Goal: Task Accomplishment & Management: Complete application form

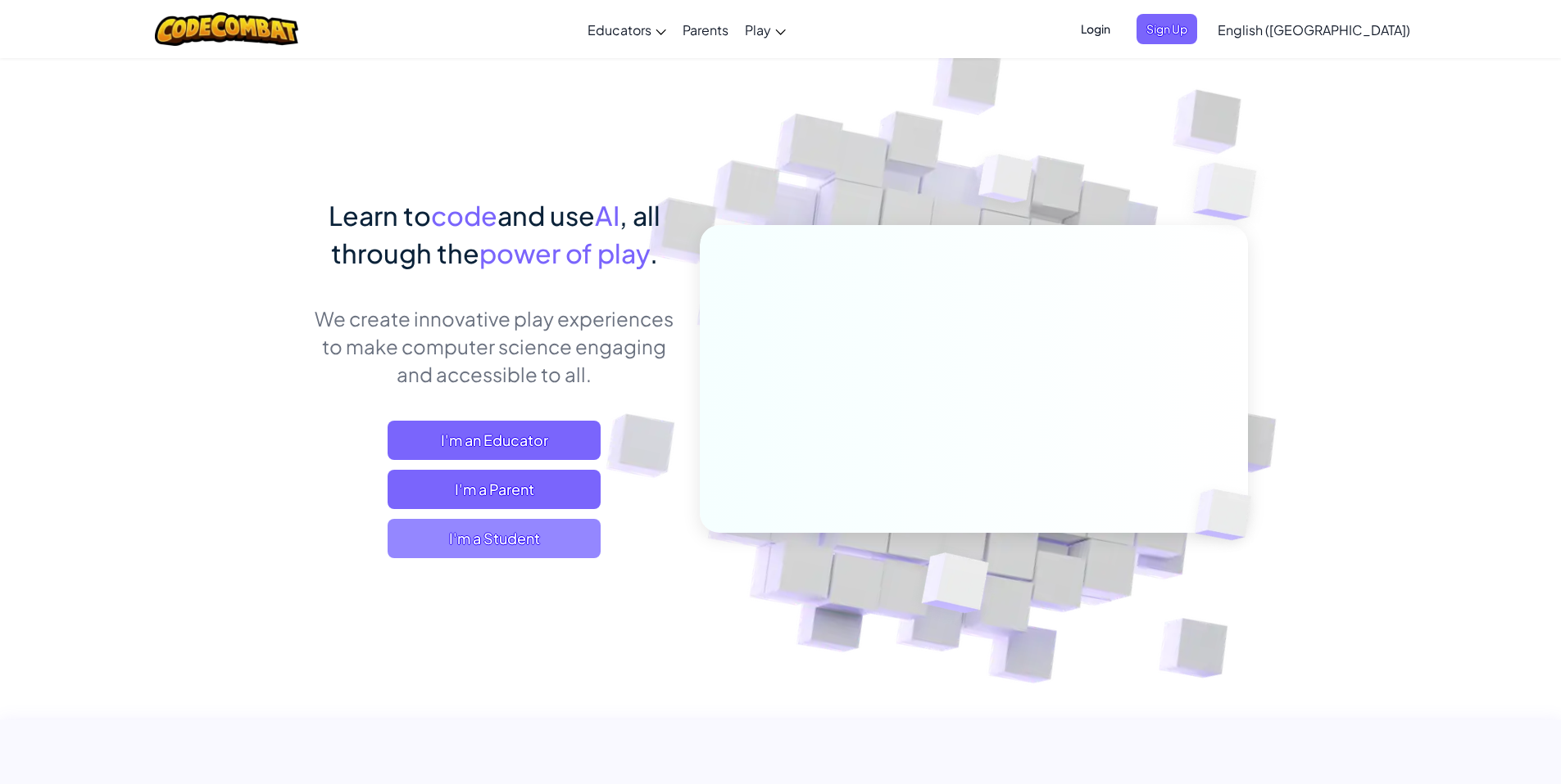
click at [541, 531] on span "I'm a Student" at bounding box center [494, 538] width 213 height 39
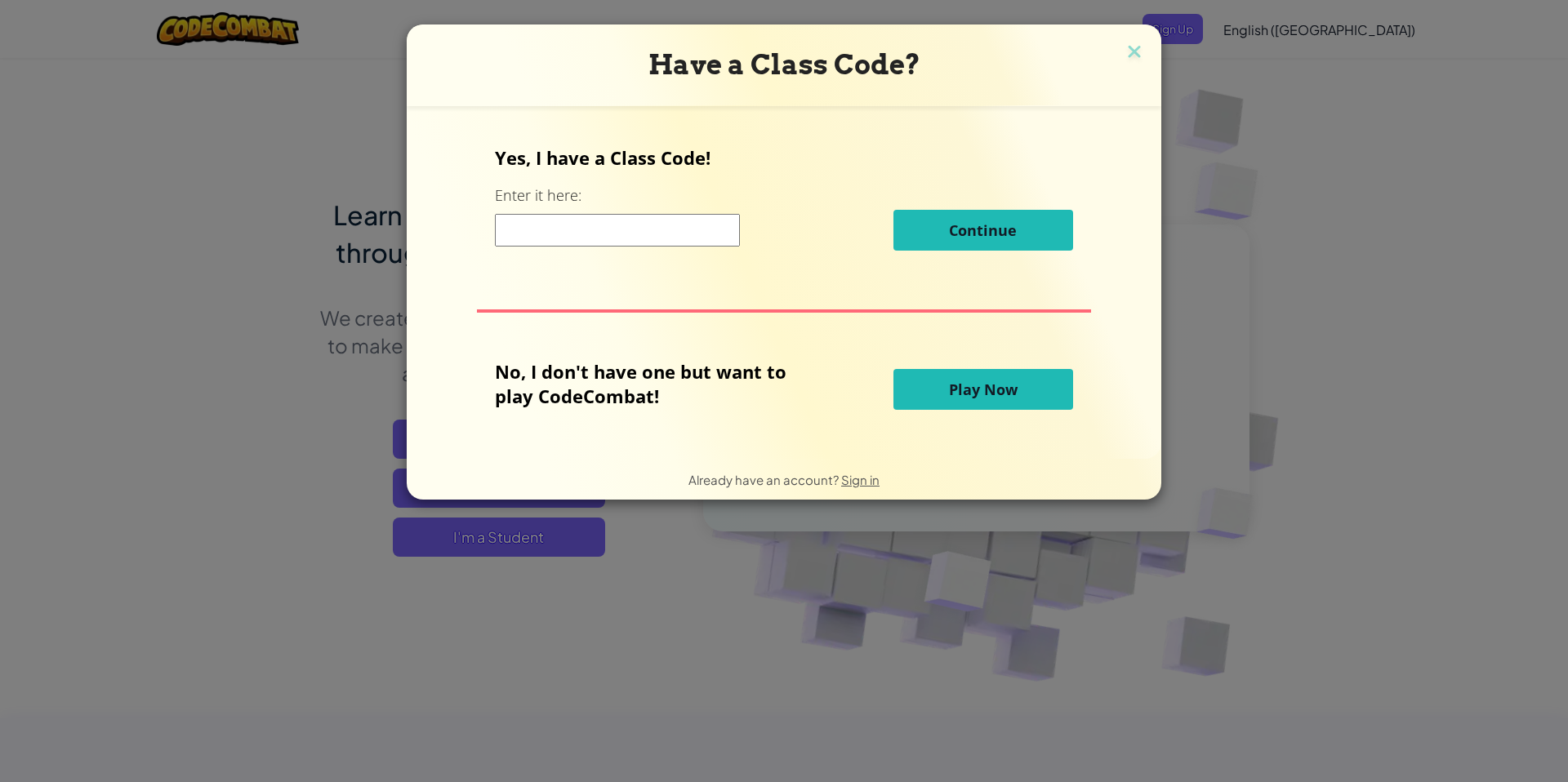
click at [681, 228] on input at bounding box center [616, 230] width 245 height 33
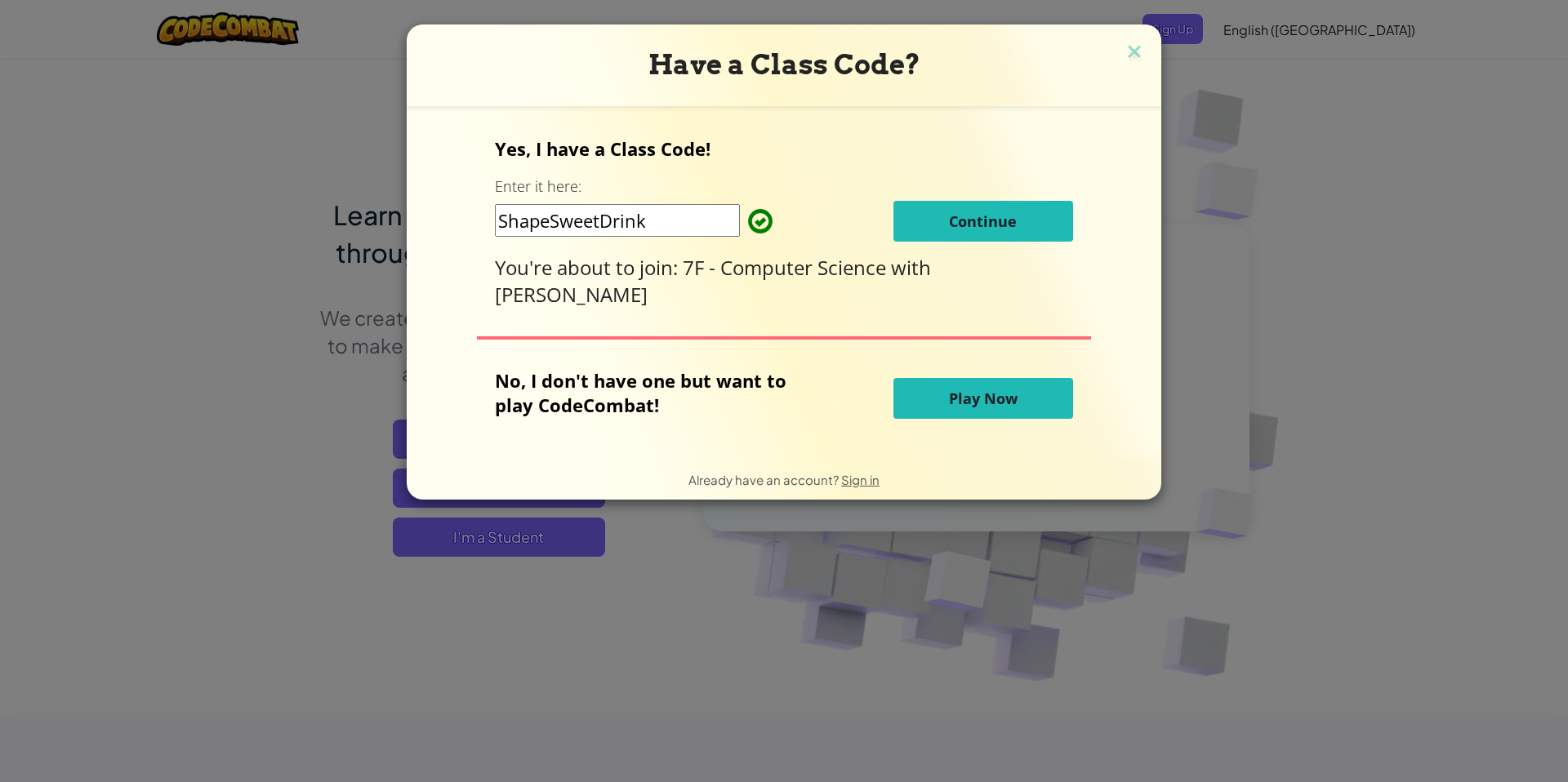
type input "ShapeSweetDrink"
click at [945, 227] on button "Continue" at bounding box center [983, 221] width 180 height 41
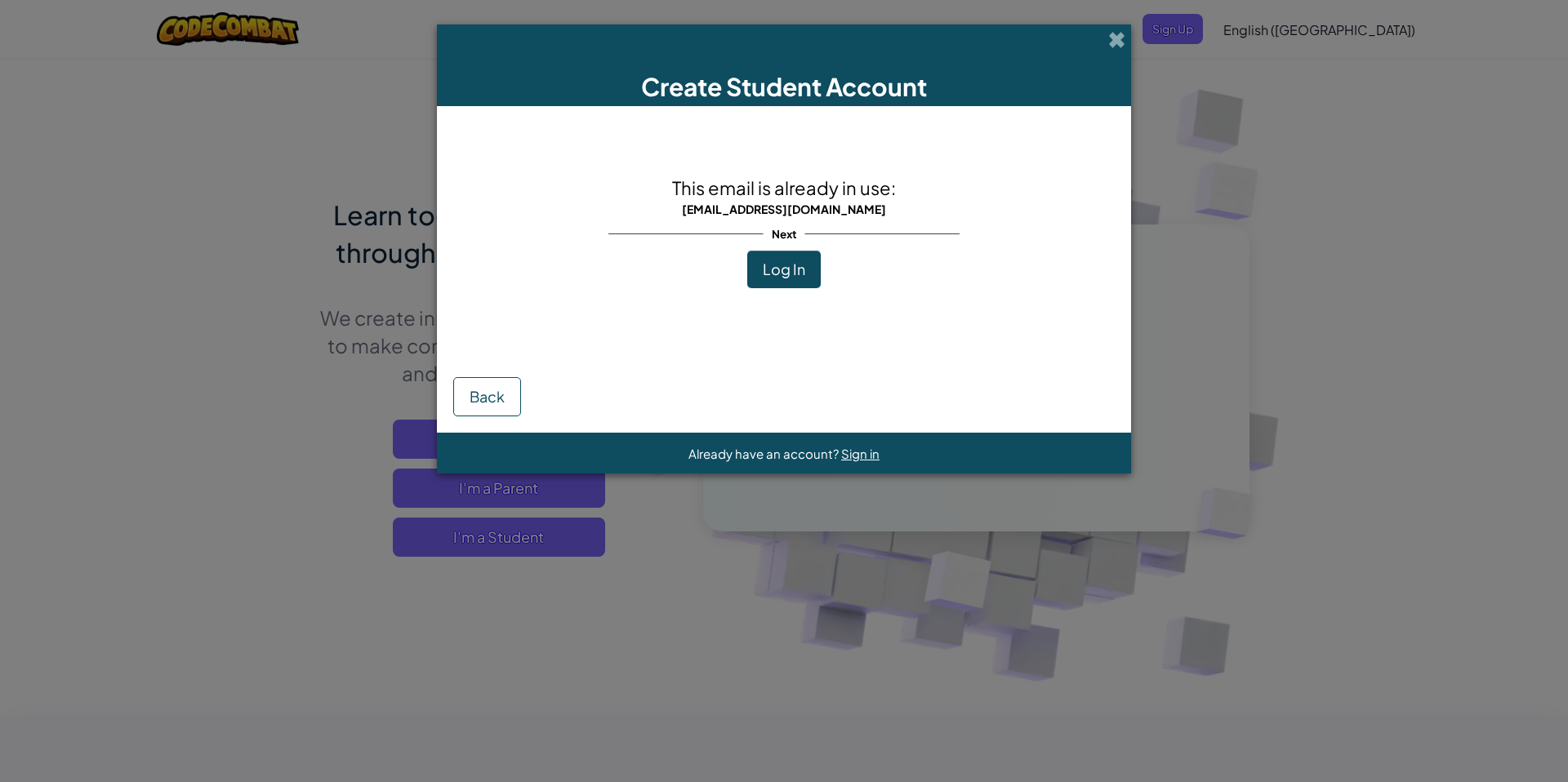
click at [784, 266] on span "Log In" at bounding box center [784, 269] width 42 height 19
